Goal: Task Accomplishment & Management: Complete application form

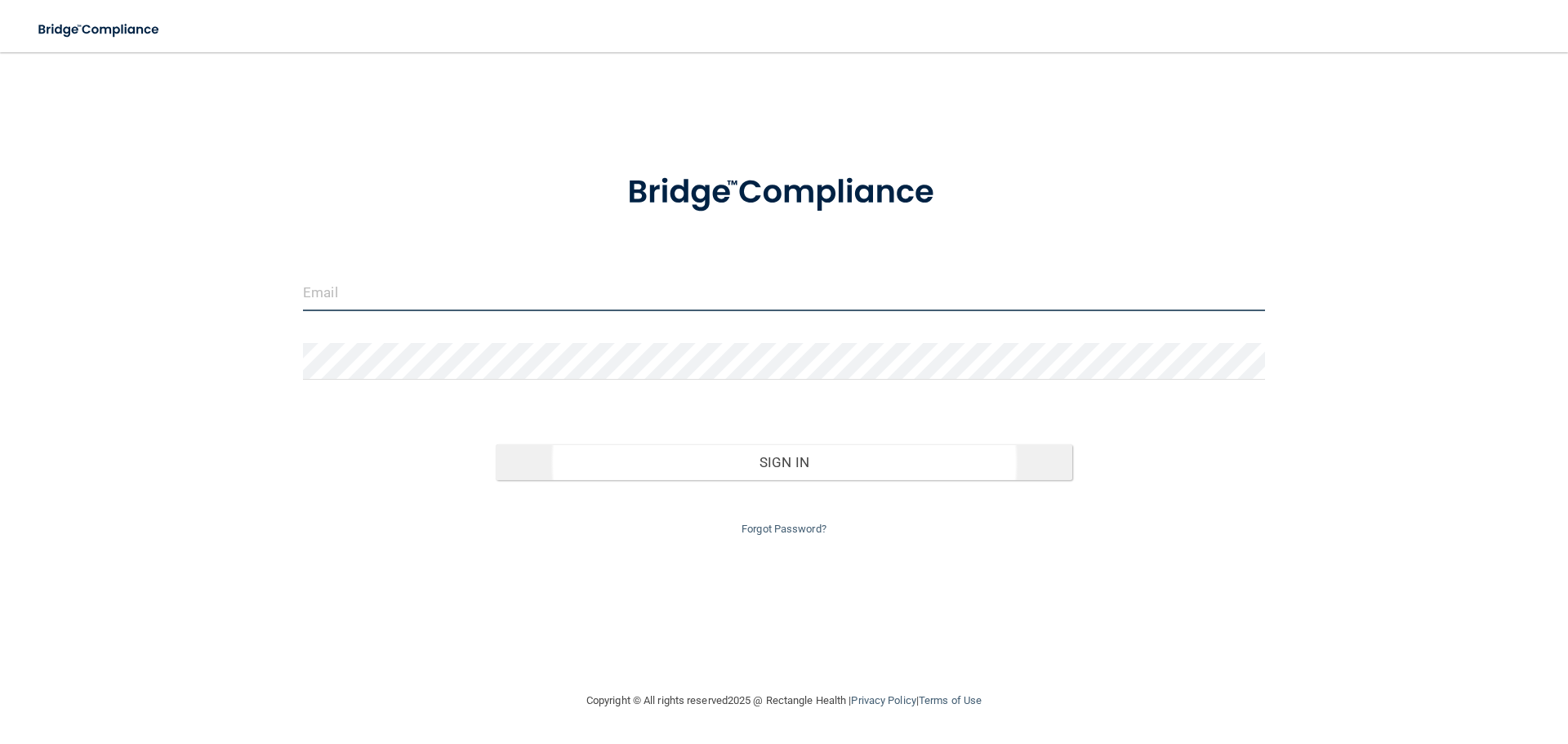
type input "[EMAIL_ADDRESS][DOMAIN_NAME]"
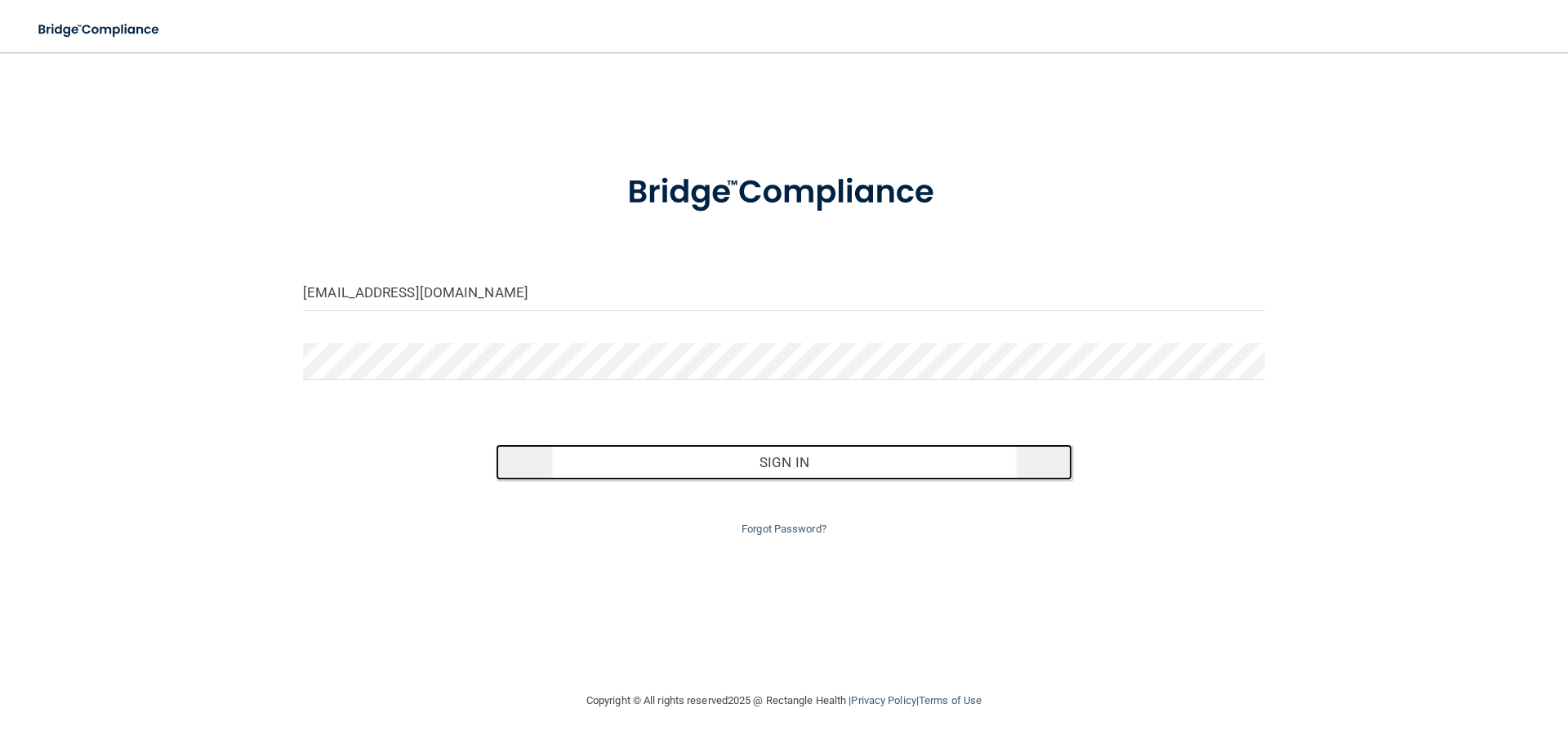
click at [802, 462] on button "Sign In" at bounding box center [784, 462] width 578 height 36
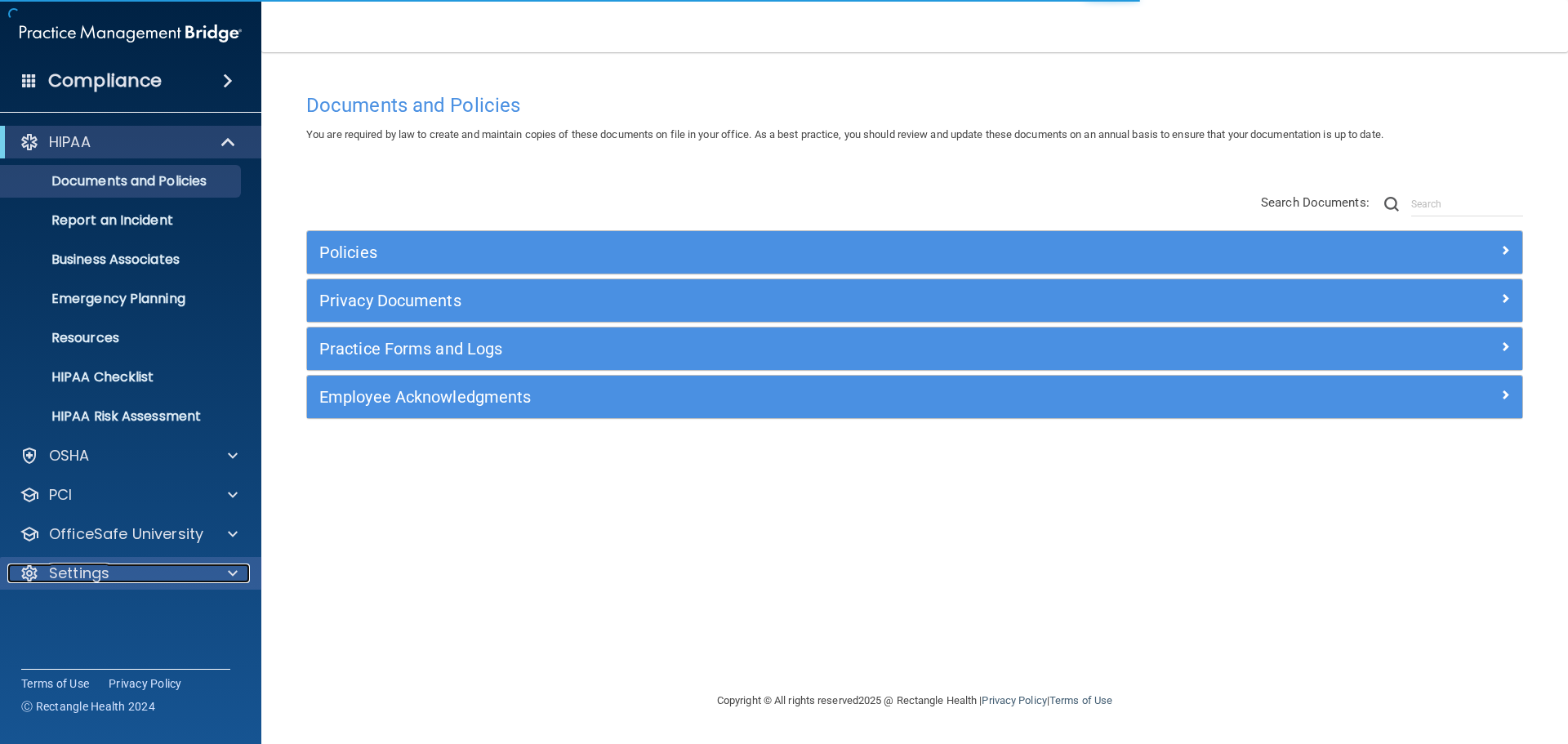
click at [100, 578] on p "Settings" at bounding box center [79, 573] width 60 height 20
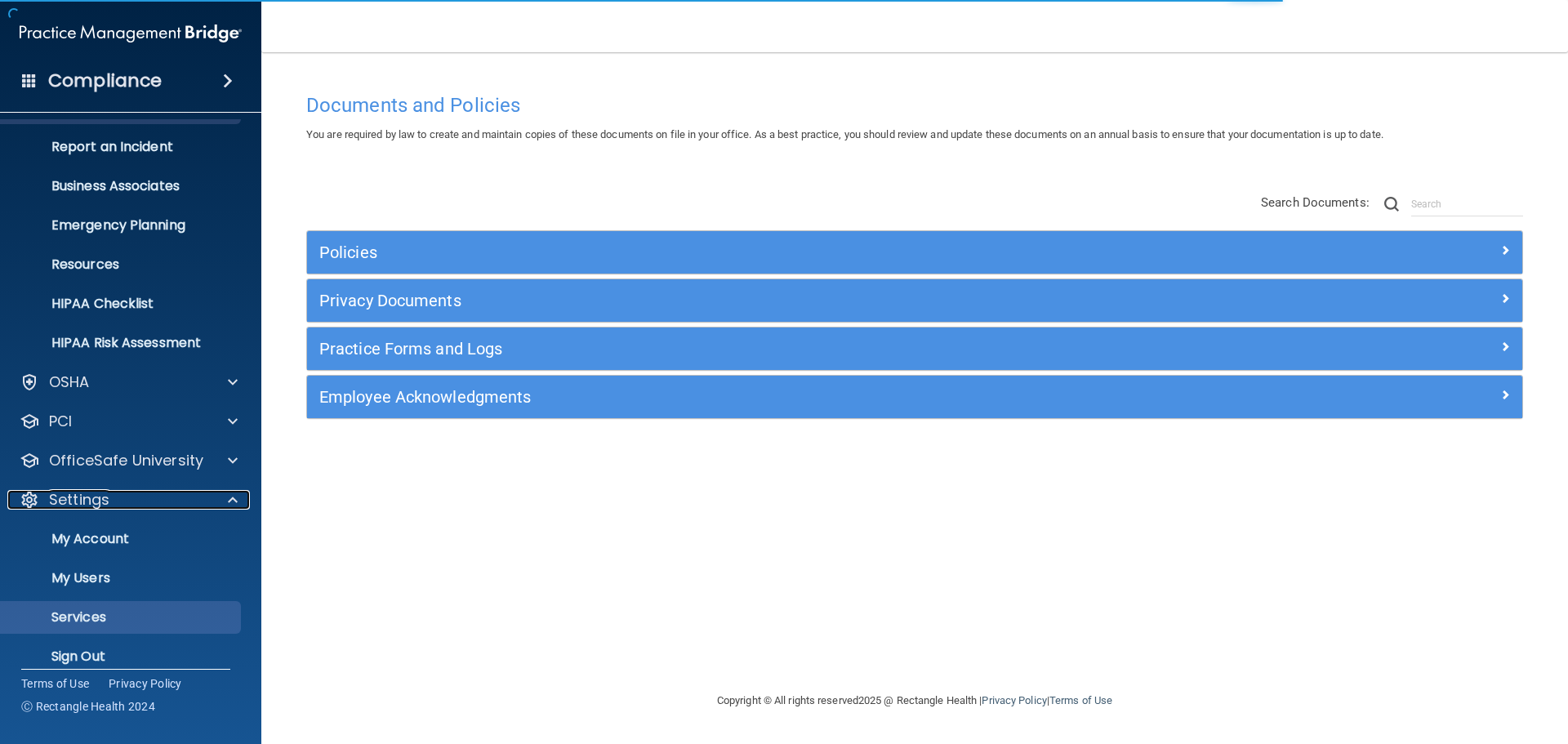
scroll to position [91, 0]
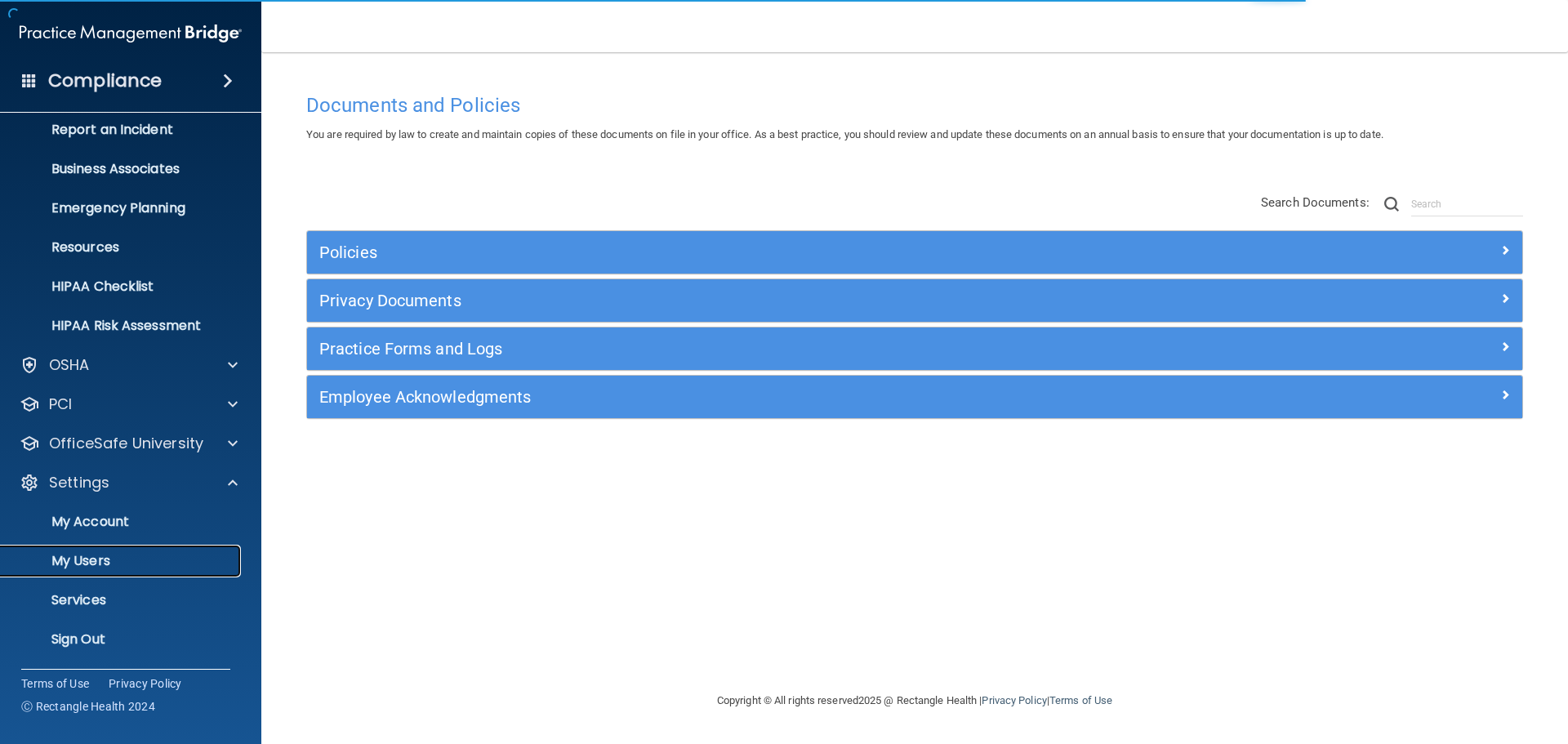
click at [85, 561] on p "My Users" at bounding box center [122, 561] width 223 height 16
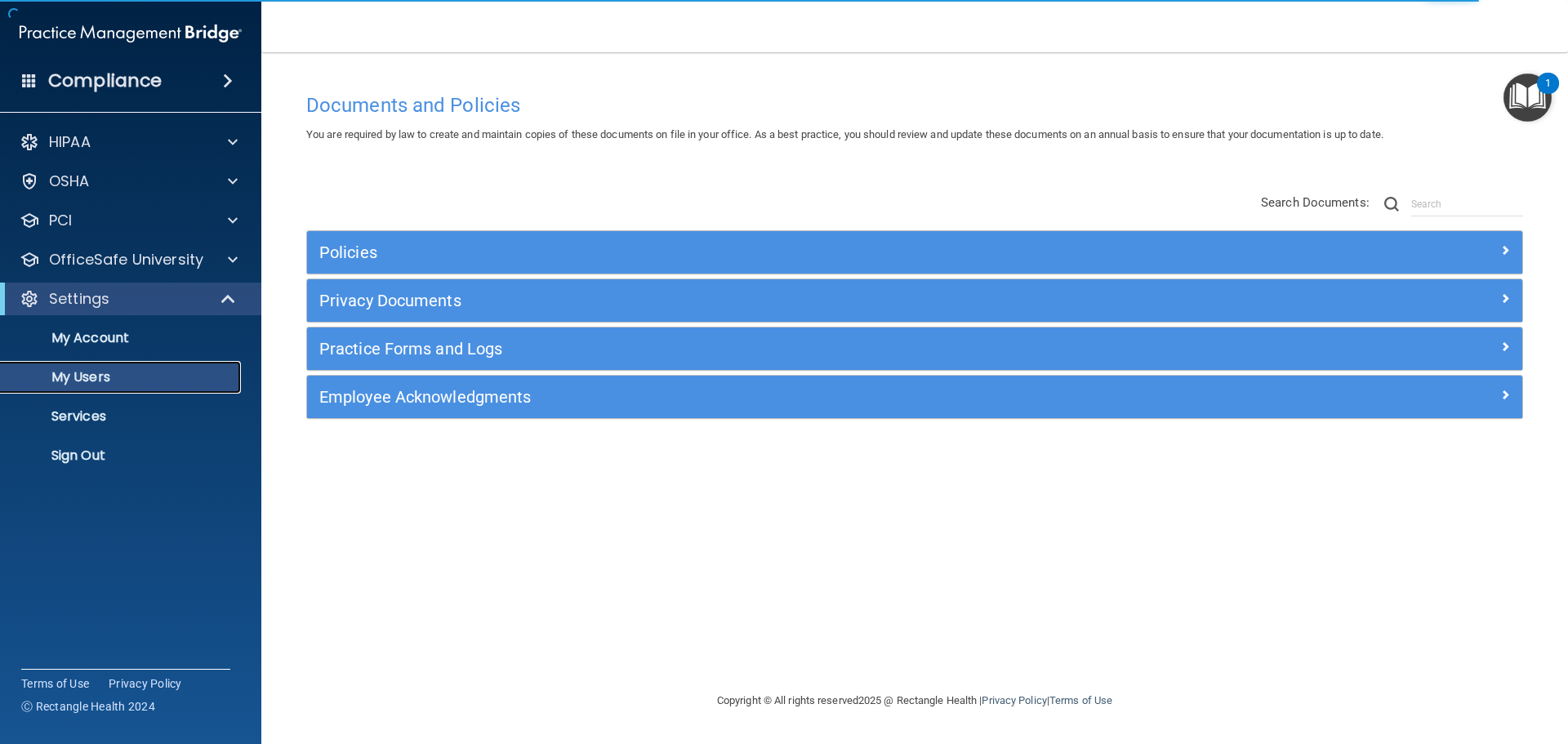
select select "20"
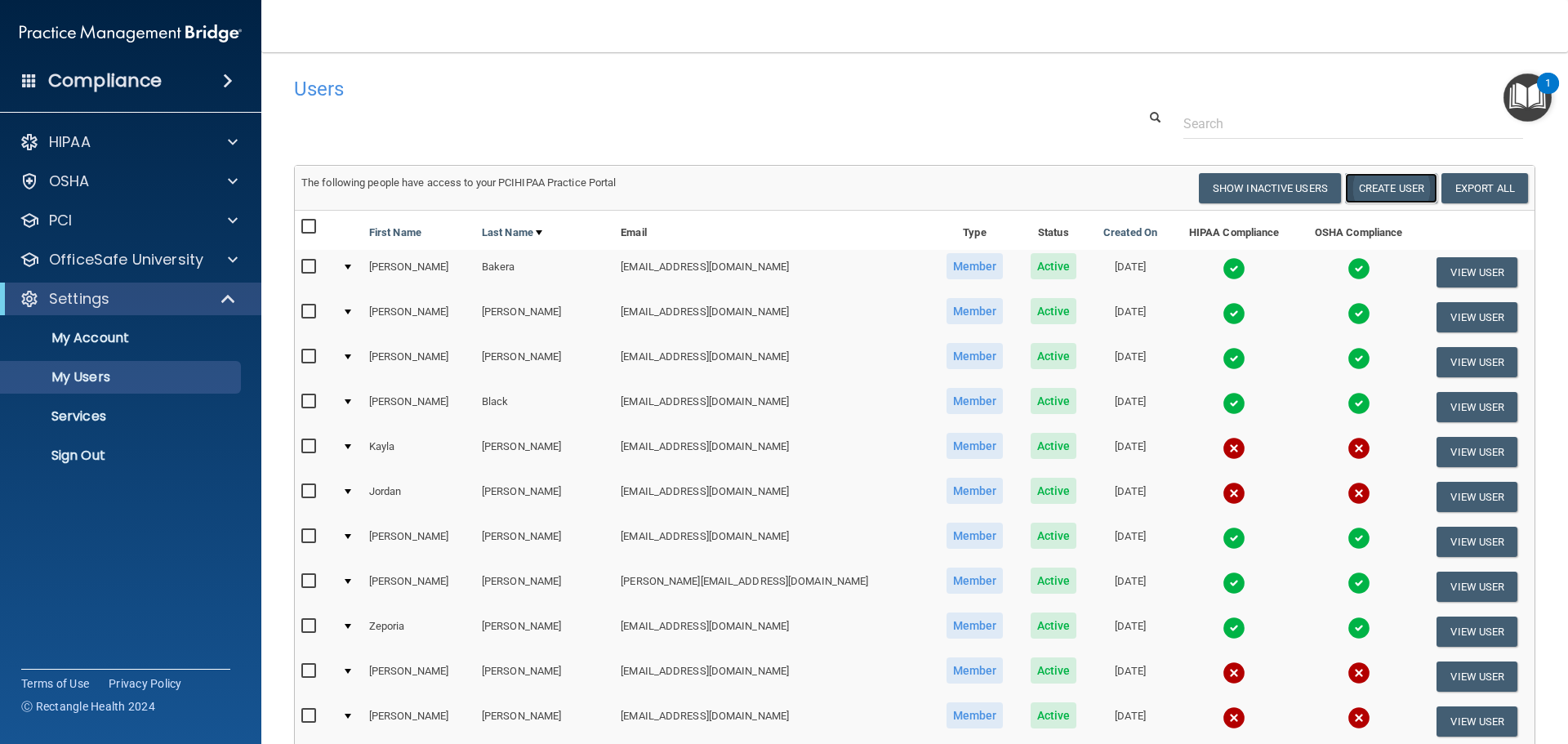
click at [1376, 182] on button "Create User" at bounding box center [1391, 188] width 93 height 30
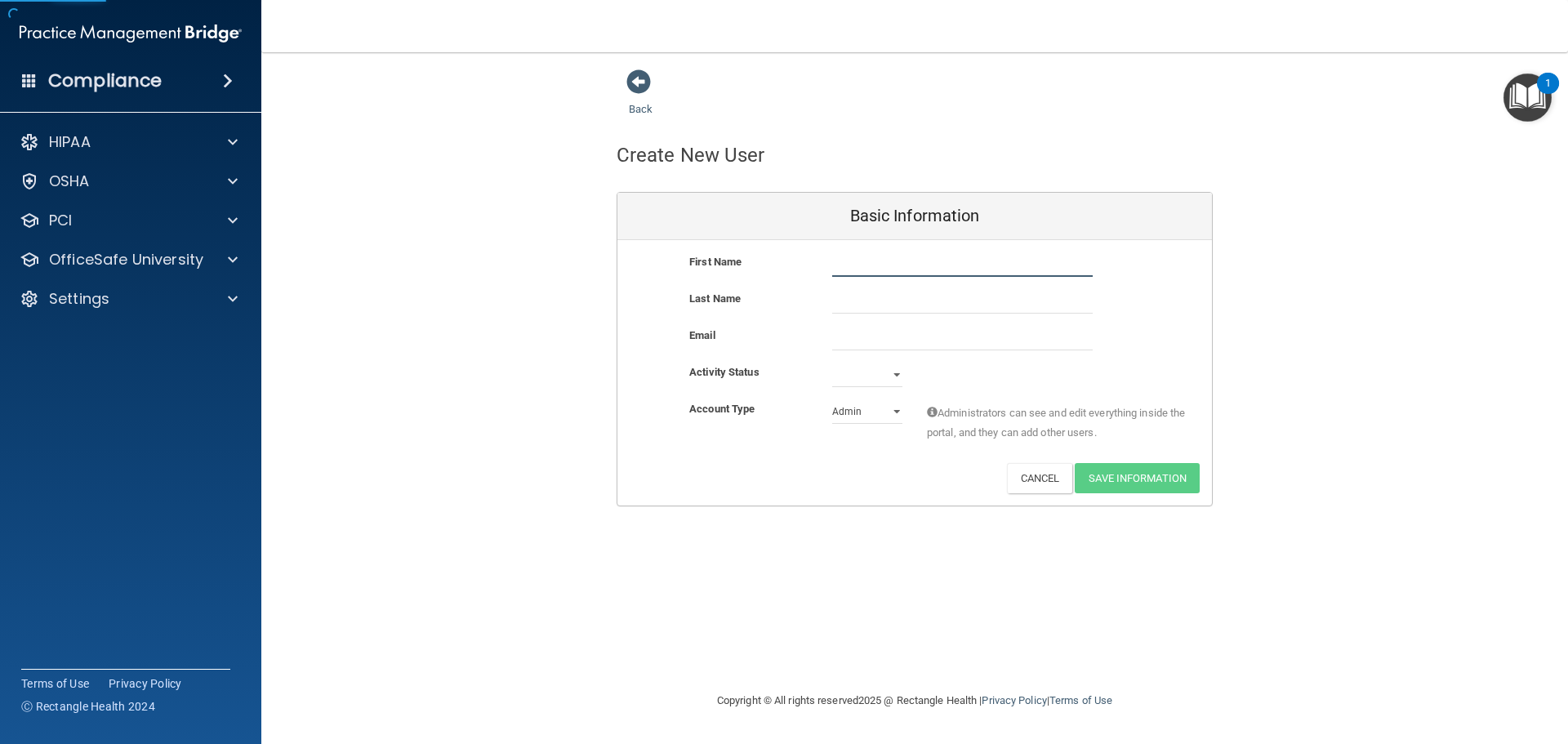
click at [885, 267] on input "text" at bounding box center [963, 264] width 261 height 25
type input "[PERSON_NAME]"
paste input "[EMAIL_ADDRESS][DOMAIN_NAME]"
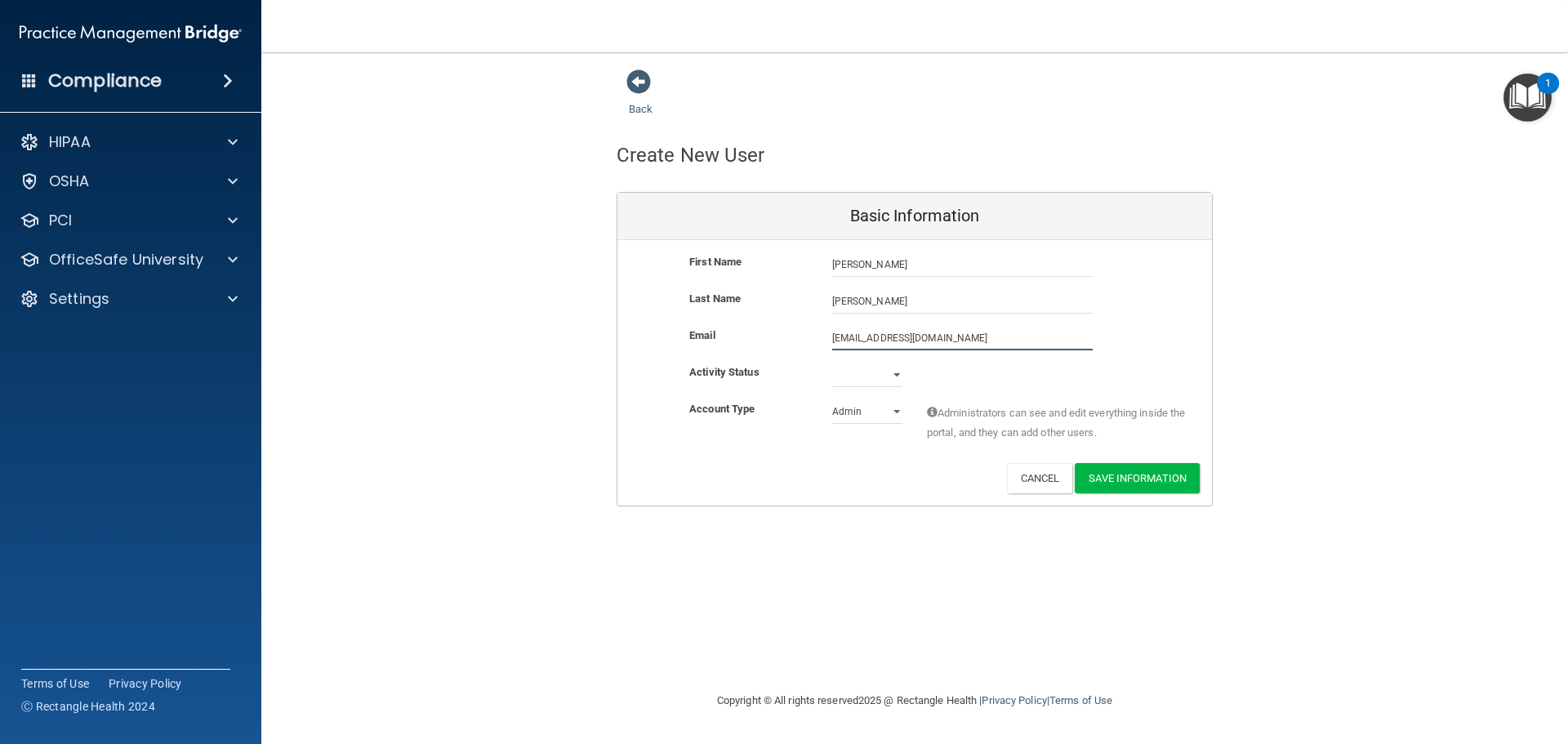
type input "[EMAIL_ADDRESS][DOMAIN_NAME]"
click at [870, 371] on select "Active Inactive" at bounding box center [868, 375] width 70 height 25
select select "active"
click at [832, 363] on select "Active Inactive" at bounding box center [868, 375] width 70 height 25
click at [860, 414] on select "Admin Member" at bounding box center [868, 411] width 70 height 25
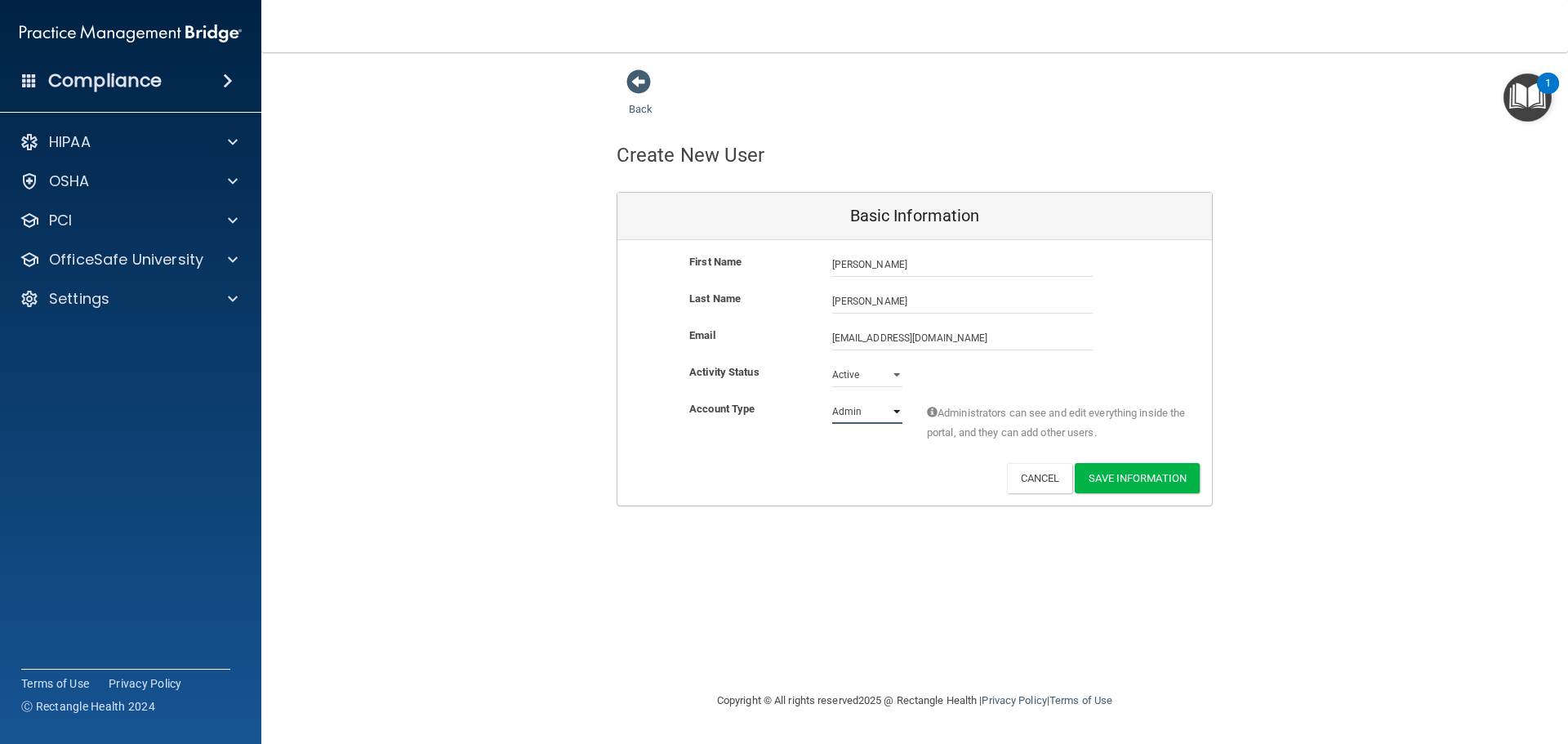
select select "practice_member"
click at [832, 399] on select "Admin Member" at bounding box center [868, 411] width 70 height 25
click at [1129, 474] on button "Save Information" at bounding box center [1138, 477] width 125 height 30
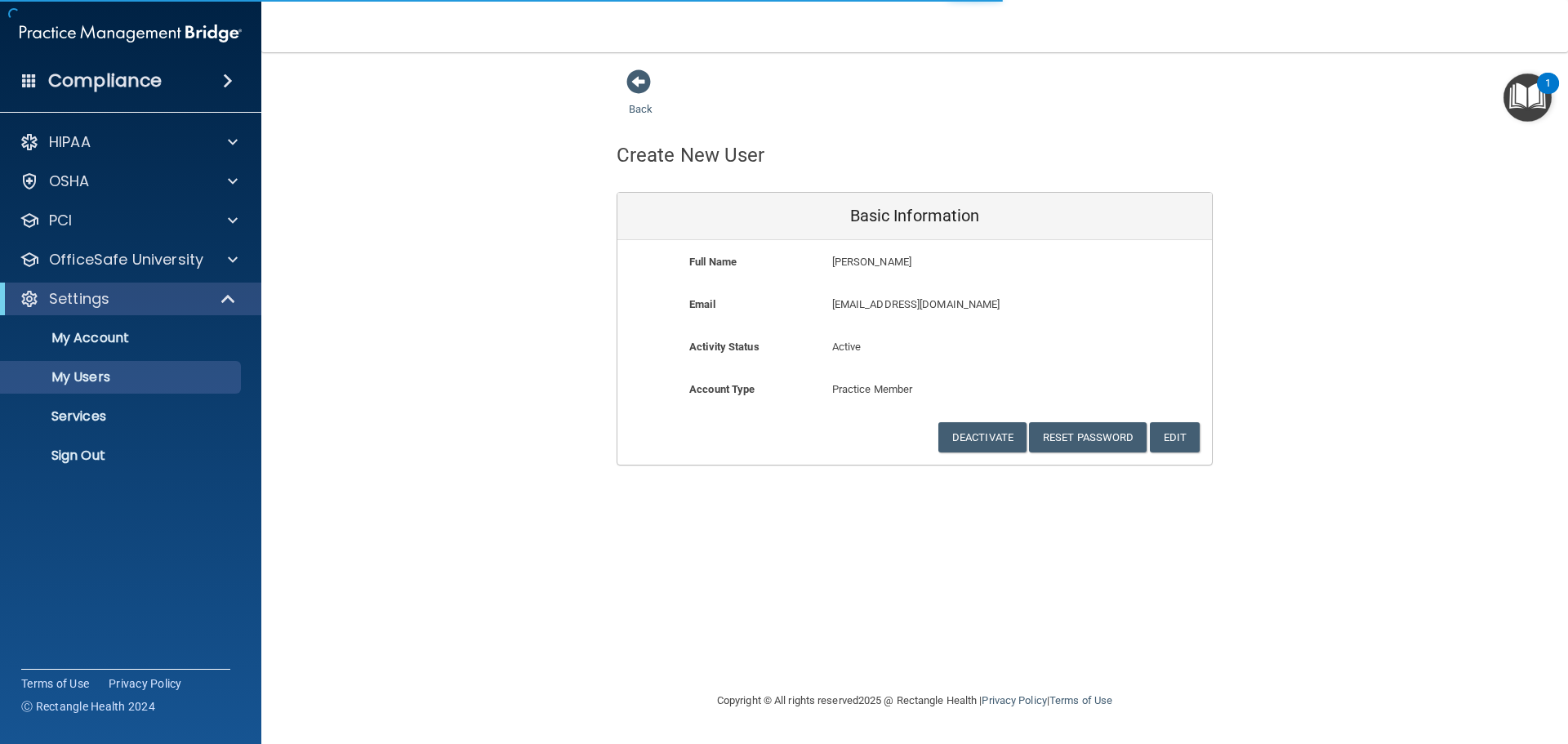
select select "20"
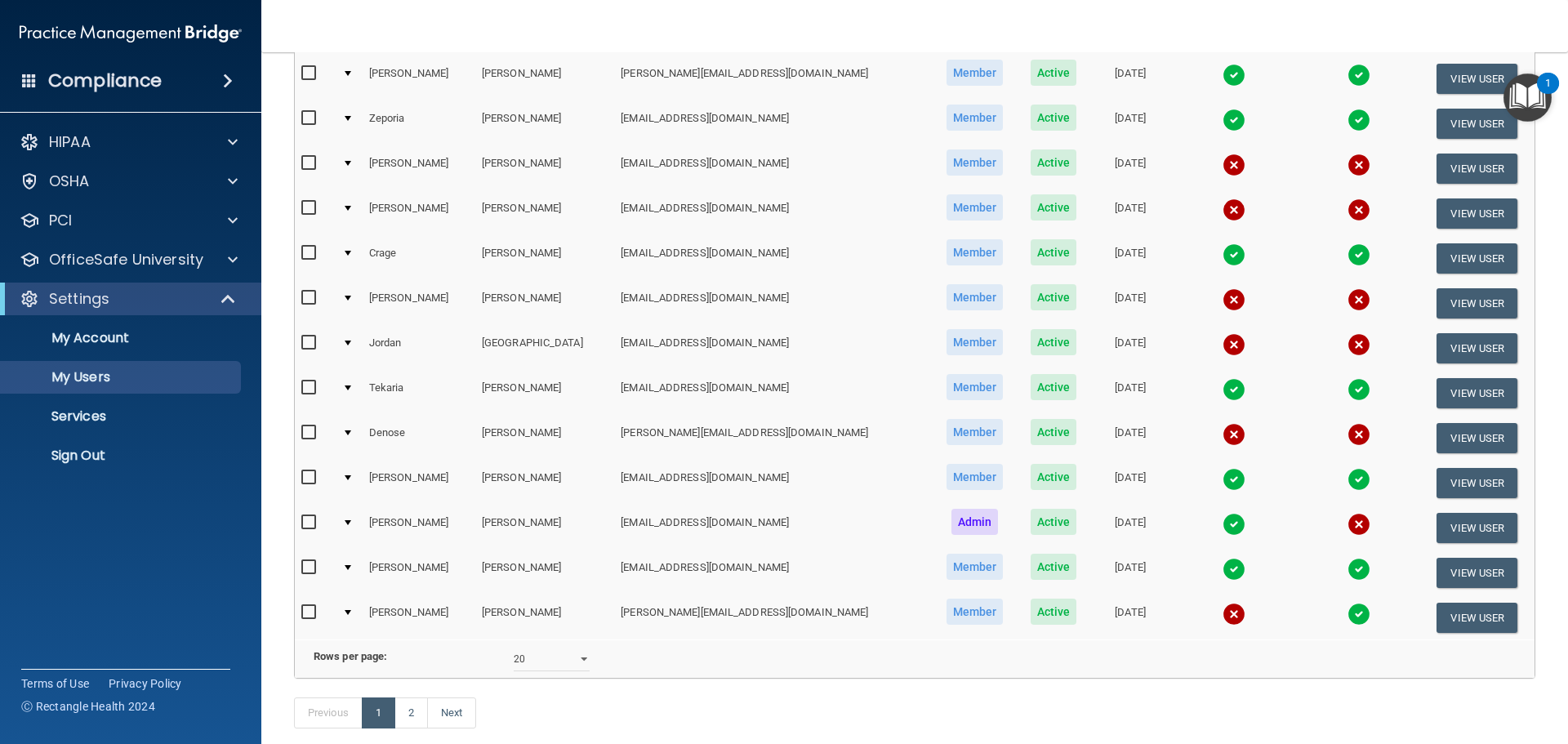
scroll to position [572, 0]
click at [412, 728] on link "2" at bounding box center [411, 712] width 33 height 31
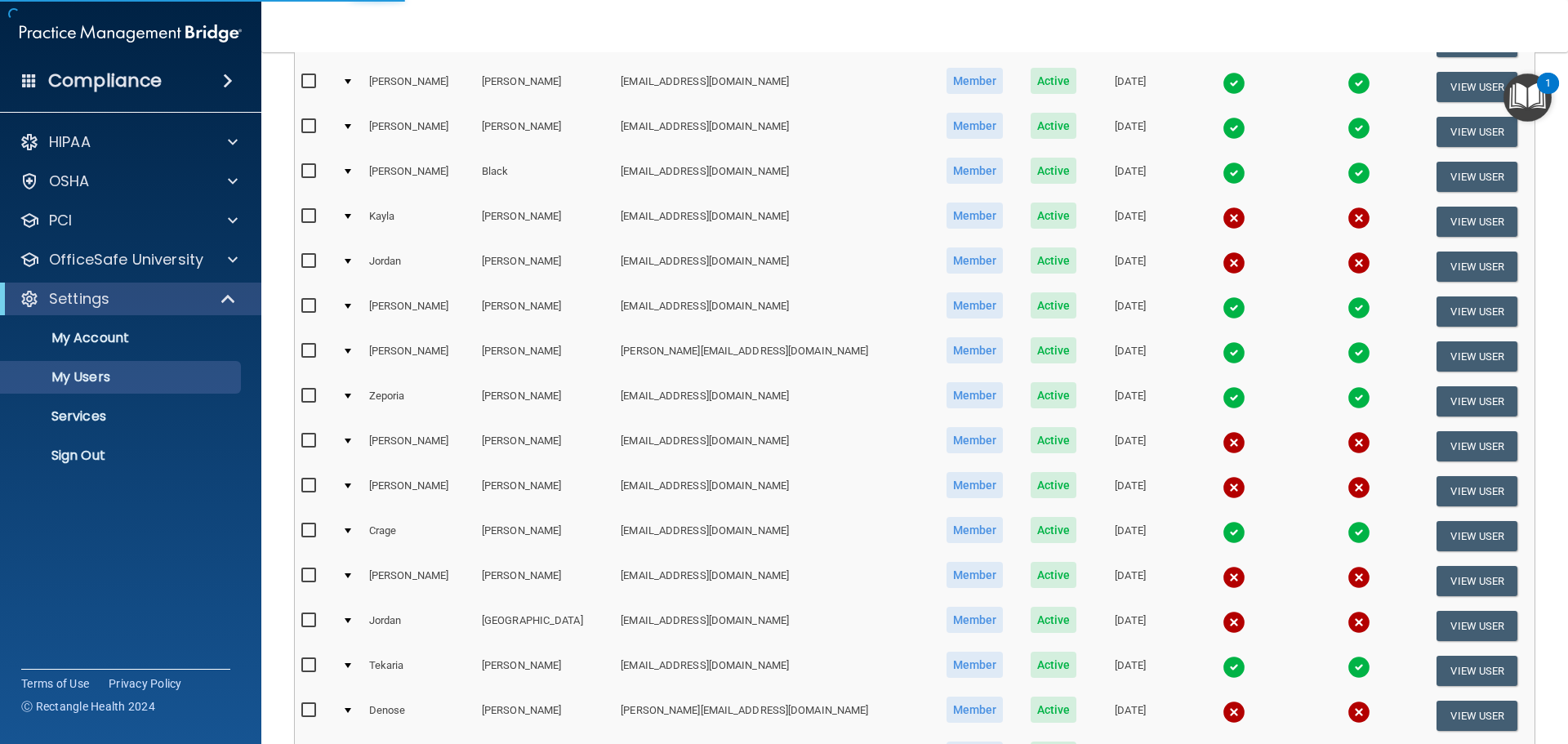
select select "20"
